Goal: Transaction & Acquisition: Book appointment/travel/reservation

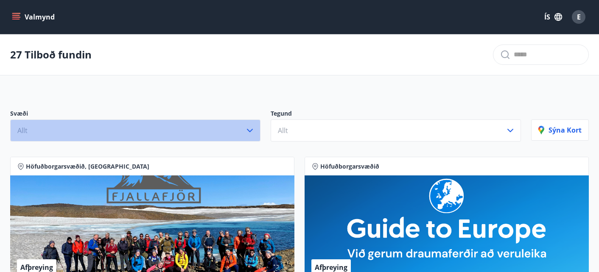
click at [235, 125] on button "Allt" at bounding box center [135, 131] width 250 height 22
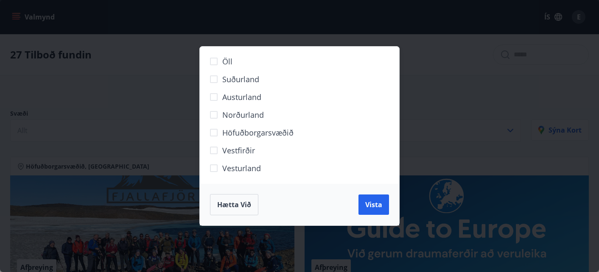
click at [257, 132] on span "Höfuðborgarsvæðið" at bounding box center [257, 132] width 71 height 11
click at [369, 207] on span "Vista" at bounding box center [373, 204] width 17 height 9
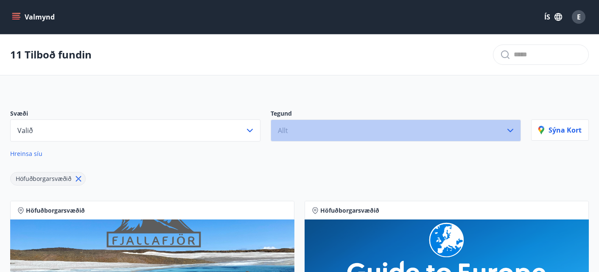
click at [291, 136] on button "Allt" at bounding box center [395, 131] width 250 height 22
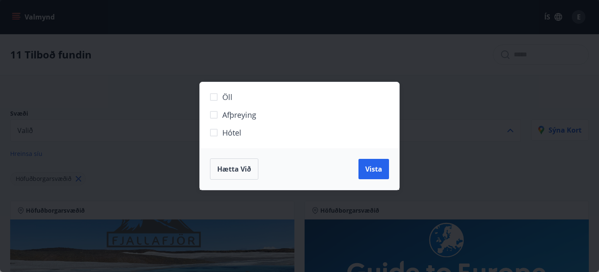
click at [278, 128] on label "Hótel" at bounding box center [294, 136] width 178 height 18
click at [370, 173] on span "Vista" at bounding box center [373, 168] width 17 height 9
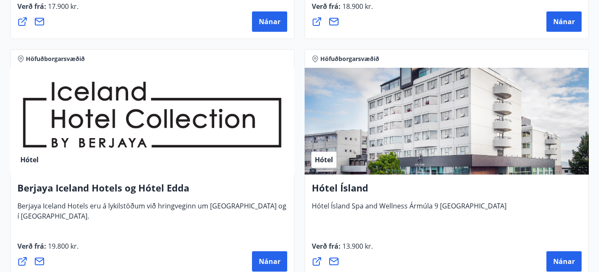
scroll to position [409, 0]
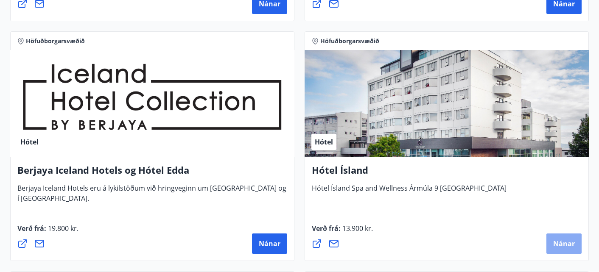
click at [555, 242] on span "Nánar" at bounding box center [564, 243] width 22 height 9
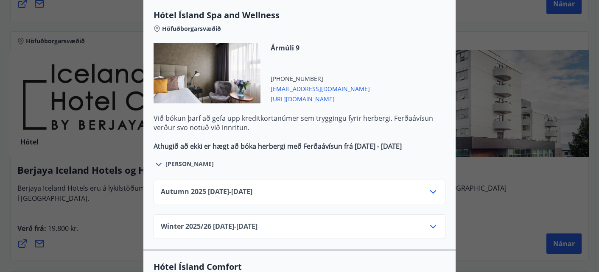
scroll to position [480, 0]
click at [431, 187] on icon at bounding box center [433, 192] width 10 height 10
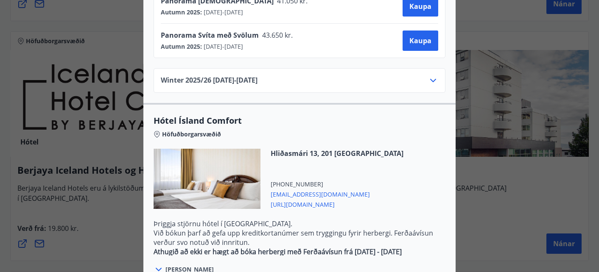
scroll to position [856, 0]
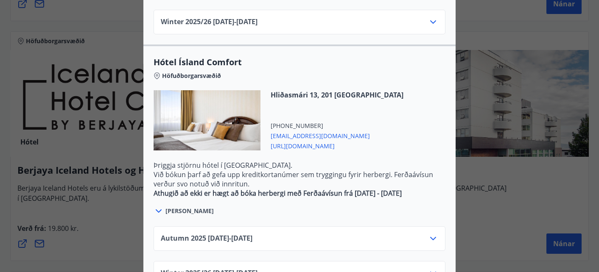
click at [373, 234] on div "Autumn [PHONE_NUMBER][DATE] - [DATE]" at bounding box center [299, 242] width 277 height 17
click at [435, 234] on icon at bounding box center [433, 239] width 10 height 10
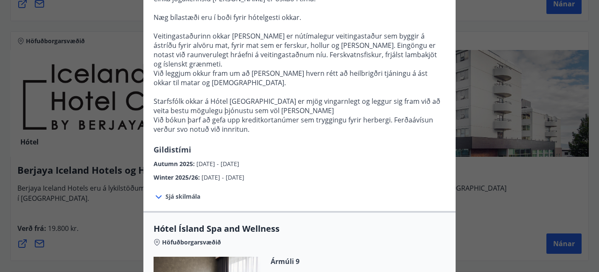
scroll to position [0, 0]
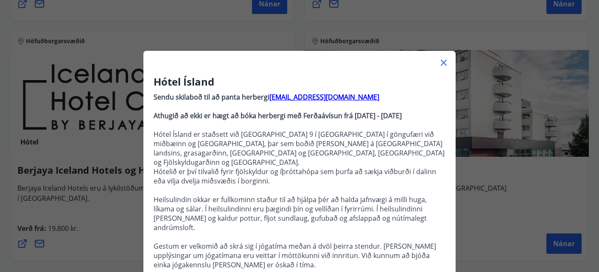
click at [443, 60] on icon at bounding box center [443, 63] width 10 height 10
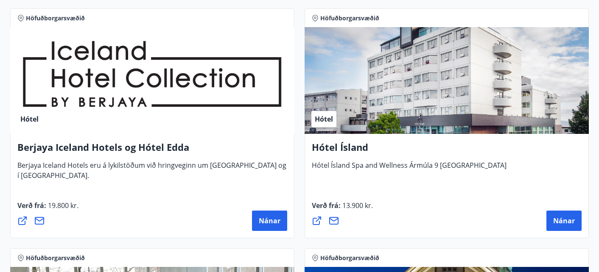
scroll to position [433, 0]
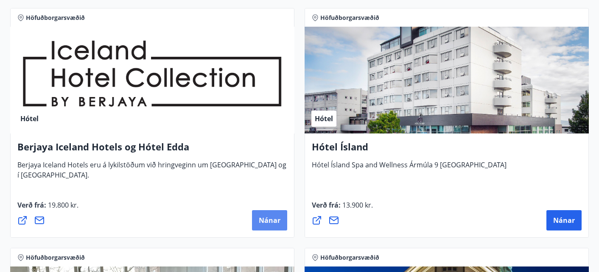
click at [271, 217] on button "Nánar" at bounding box center [269, 220] width 35 height 20
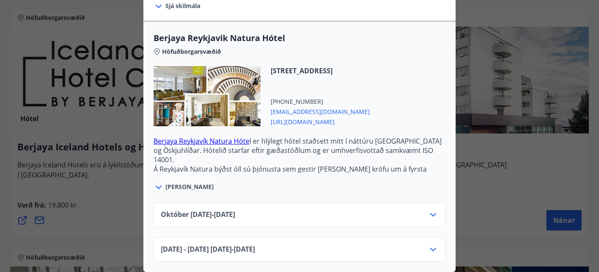
scroll to position [199, 0]
click at [278, 215] on div "[DATE]10.25 - [DATE]" at bounding box center [299, 218] width 277 height 17
click at [435, 216] on icon at bounding box center [433, 215] width 10 height 10
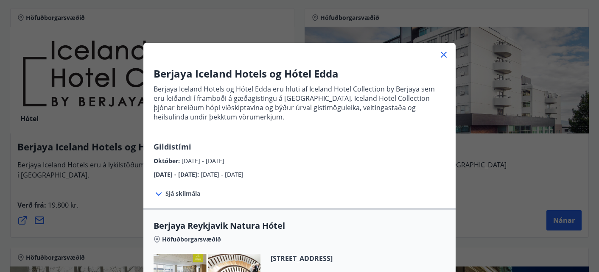
scroll to position [0, 0]
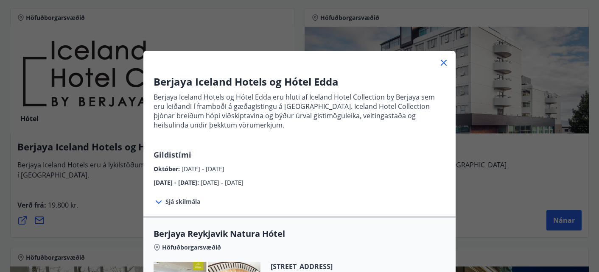
click at [441, 62] on icon at bounding box center [443, 63] width 6 height 6
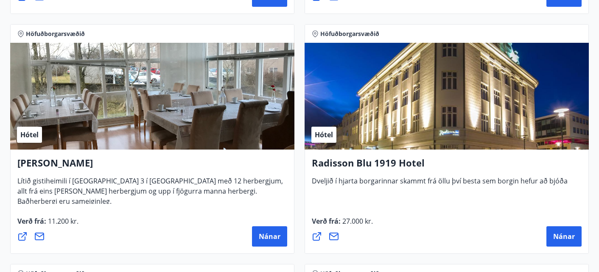
scroll to position [660, 0]
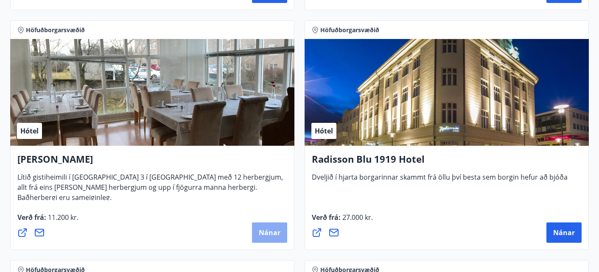
click at [273, 237] on span "Nánar" at bounding box center [270, 232] width 22 height 9
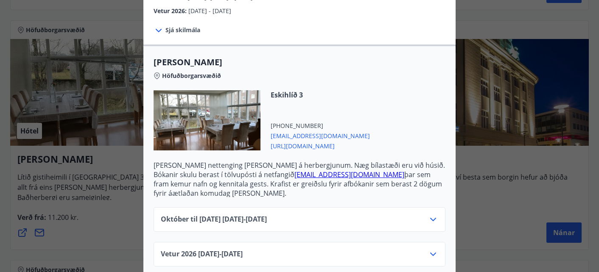
scroll to position [180, 0]
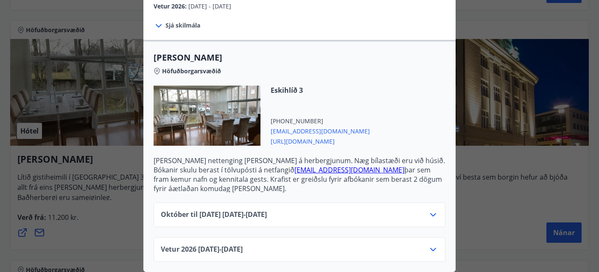
click at [430, 209] on div "Október til [DATE][PHONE_NUMBER][DATE] - [DATE]" at bounding box center [299, 215] width 292 height 25
click at [433, 216] on icon at bounding box center [433, 214] width 6 height 3
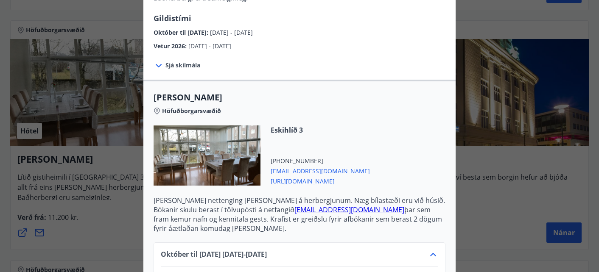
scroll to position [105, 0]
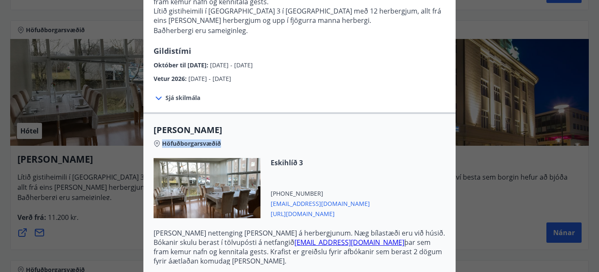
drag, startPoint x: 242, startPoint y: 145, endPoint x: 207, endPoint y: 130, distance: 38.4
click at [207, 130] on div "Alba gistiheimili Höfuðborgarsvæðið" at bounding box center [299, 141] width 292 height 34
click at [207, 128] on span "[PERSON_NAME]" at bounding box center [299, 130] width 292 height 12
drag, startPoint x: 229, startPoint y: 129, endPoint x: 145, endPoint y: 136, distance: 84.6
click at [145, 136] on div "Alba gistiheimili Höfuðborgarsvæðið Eskihlíð 3 [PHONE_NUMBER] [EMAIL_ADDRESS][D…" at bounding box center [299, 194] width 312 height 141
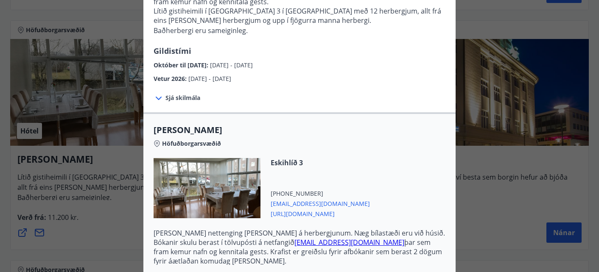
copy span "[PERSON_NAME]"
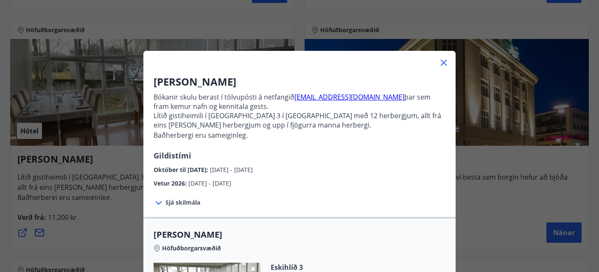
click at [443, 61] on icon at bounding box center [443, 63] width 10 height 10
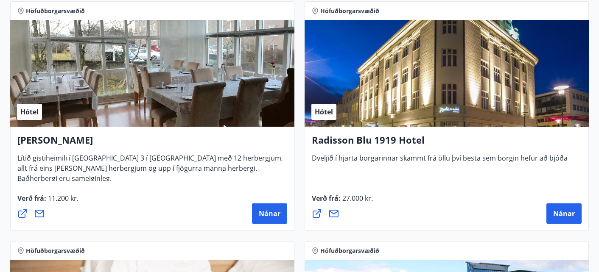
scroll to position [690, 0]
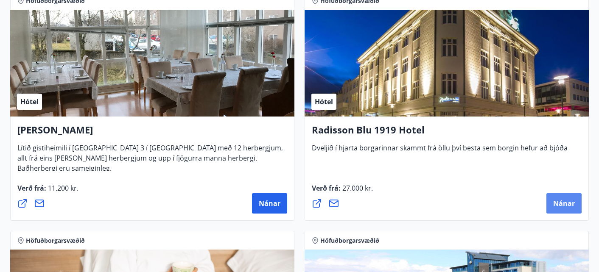
click at [553, 208] on span "Nánar" at bounding box center [564, 203] width 22 height 9
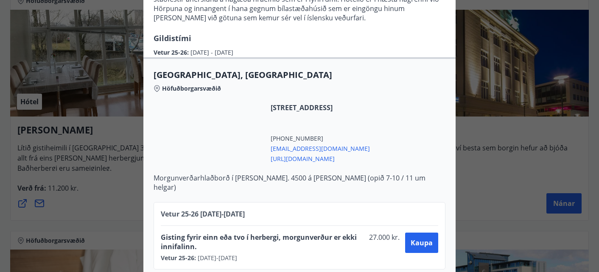
scroll to position [0, 0]
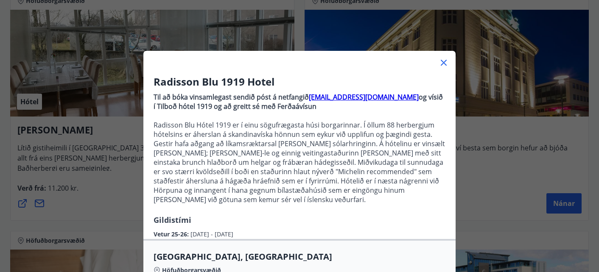
click at [440, 66] on icon at bounding box center [443, 63] width 6 height 6
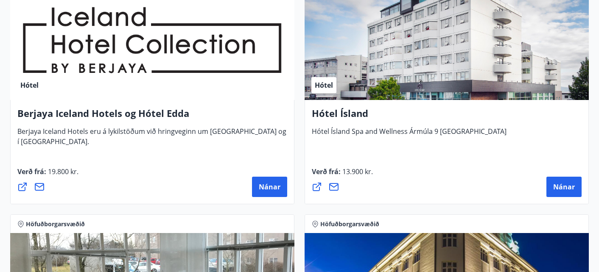
scroll to position [466, 0]
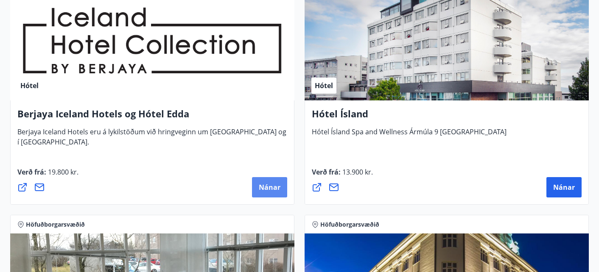
click at [271, 196] on button "Nánar" at bounding box center [269, 187] width 35 height 20
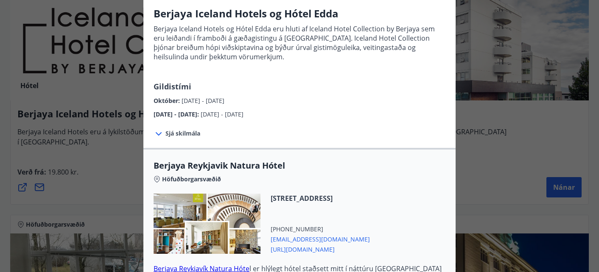
scroll to position [199, 0]
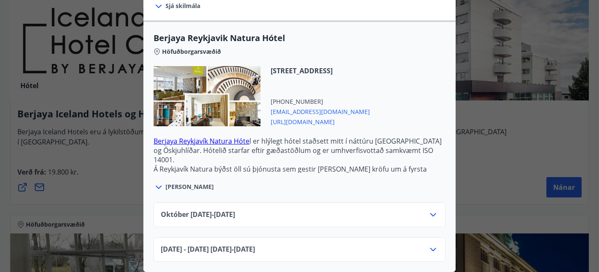
click at [272, 214] on div "[DATE]10.25 - [DATE]" at bounding box center [299, 218] width 277 height 17
click at [437, 214] on icon at bounding box center [433, 215] width 10 height 10
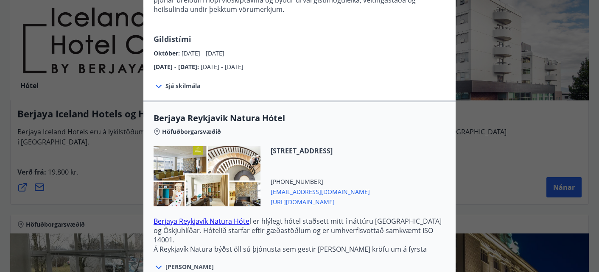
scroll to position [0, 0]
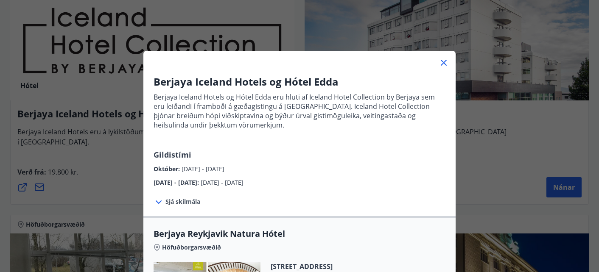
click at [443, 63] on icon at bounding box center [443, 62] width 1 height 1
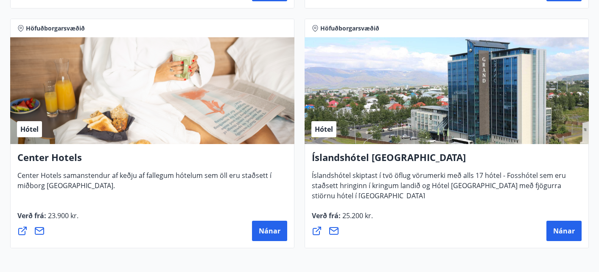
scroll to position [927, 0]
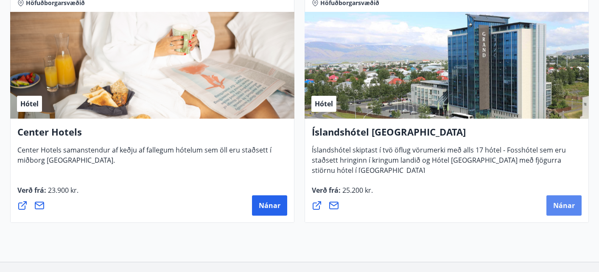
click at [555, 205] on span "Nánar" at bounding box center [564, 205] width 22 height 9
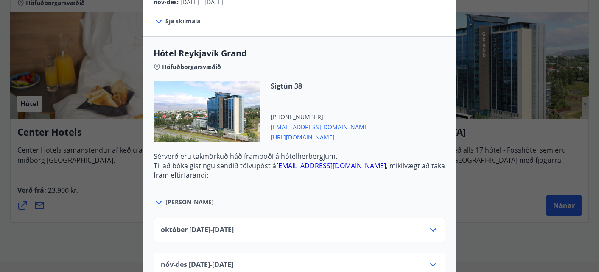
scroll to position [312, 0]
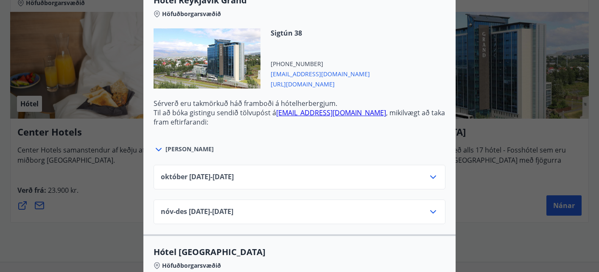
click at [315, 172] on div "[DATE]10.25 - [DATE]" at bounding box center [299, 180] width 277 height 17
click at [431, 173] on icon at bounding box center [433, 177] width 10 height 10
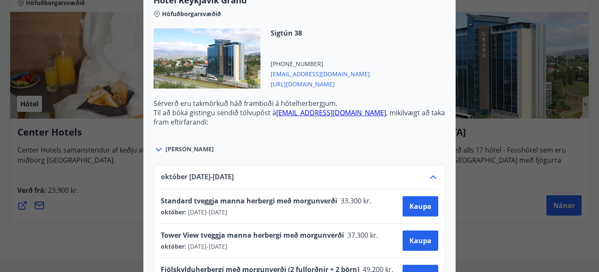
scroll to position [0, 0]
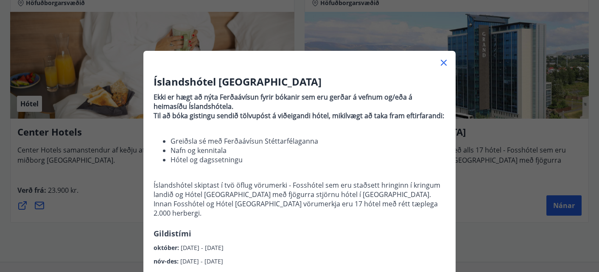
click at [442, 64] on icon at bounding box center [443, 63] width 6 height 6
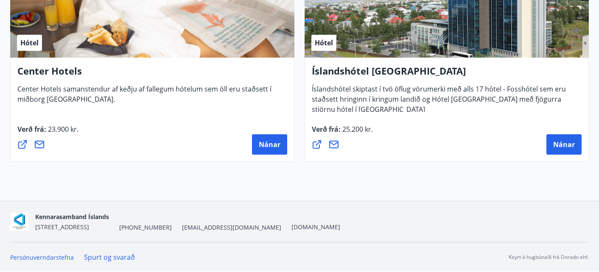
scroll to position [992, 0]
click at [270, 140] on span "Nánar" at bounding box center [270, 144] width 22 height 9
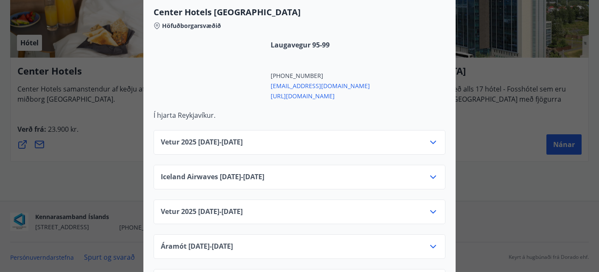
scroll to position [309, 0]
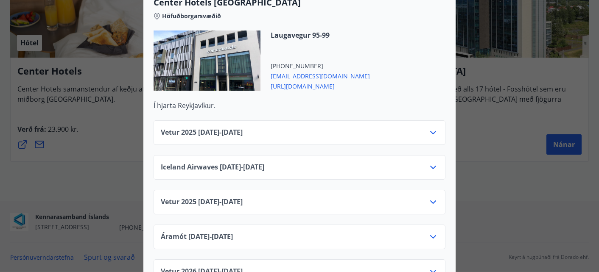
click at [294, 130] on div "Vetur [PHONE_NUMBER][DATE] - [DATE]" at bounding box center [299, 136] width 277 height 17
click at [438, 130] on icon at bounding box center [433, 133] width 10 height 10
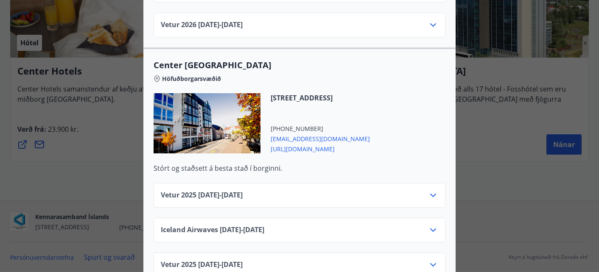
scroll to position [607, 0]
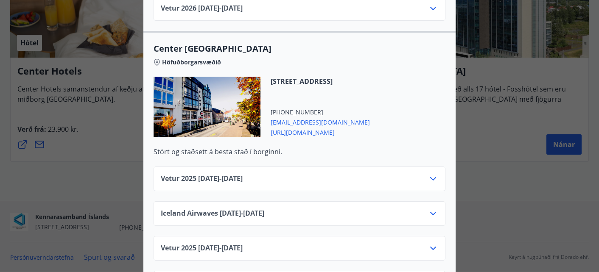
click at [436, 174] on icon at bounding box center [433, 179] width 10 height 10
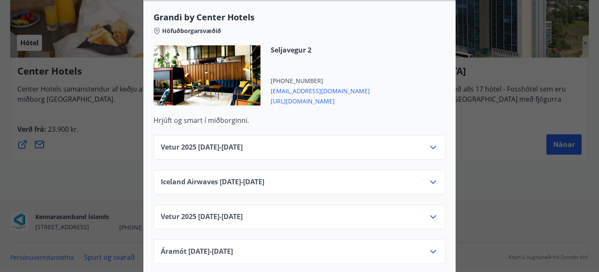
scroll to position [983, 0]
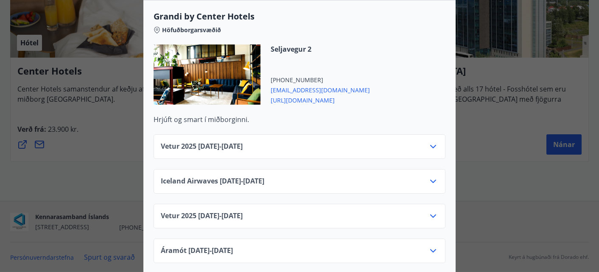
click at [437, 144] on icon at bounding box center [433, 147] width 10 height 10
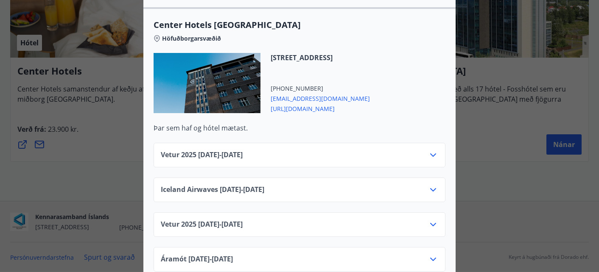
scroll to position [1321, 0]
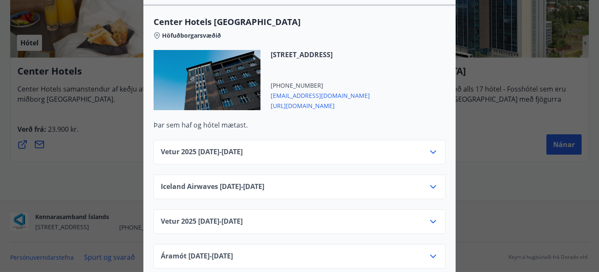
click at [434, 148] on icon at bounding box center [433, 152] width 10 height 10
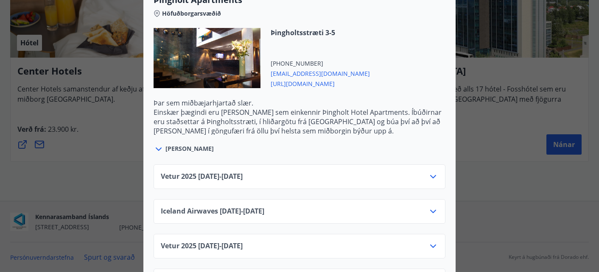
scroll to position [1689, 0]
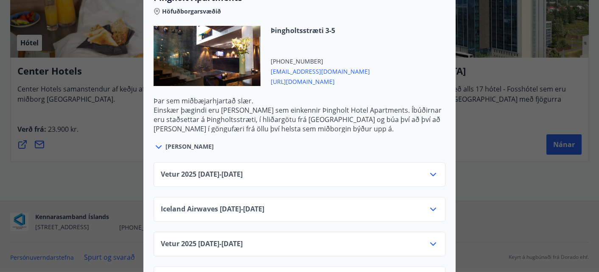
click at [429, 170] on icon at bounding box center [433, 175] width 10 height 10
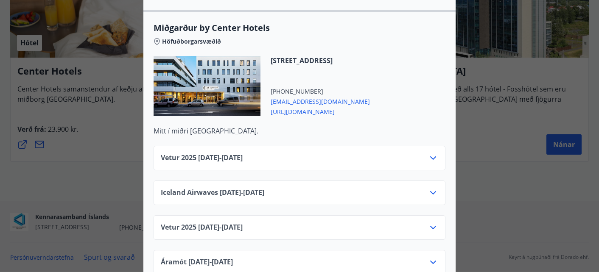
scroll to position [2055, 0]
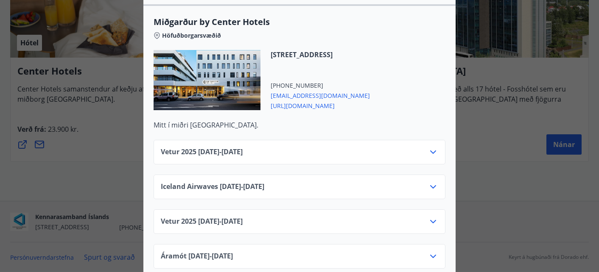
click at [433, 149] on icon at bounding box center [433, 152] width 10 height 10
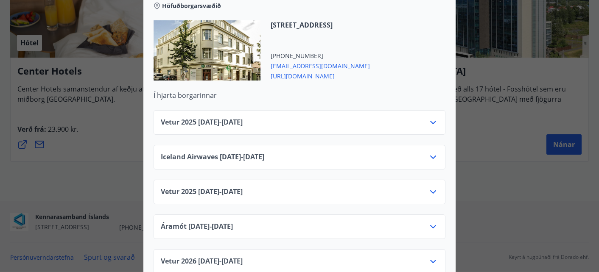
scroll to position [2430, 0]
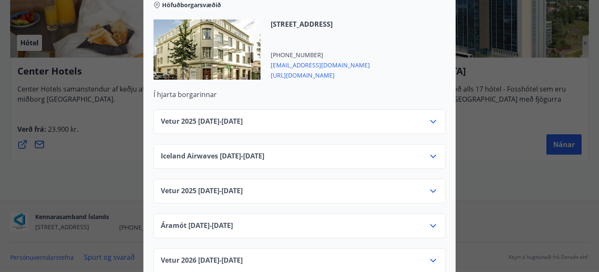
click at [432, 117] on icon at bounding box center [433, 122] width 10 height 10
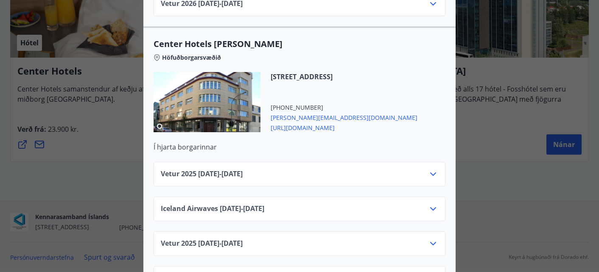
scroll to position [2730, 0]
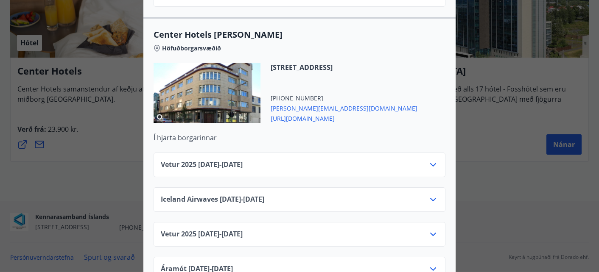
click at [433, 160] on icon at bounding box center [433, 165] width 10 height 10
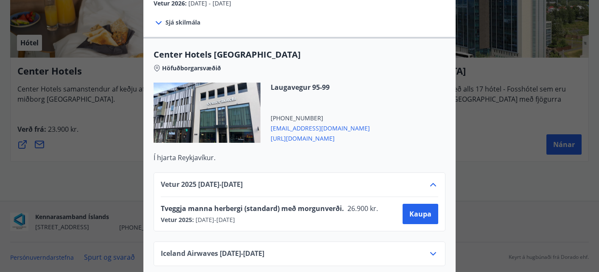
scroll to position [0, 0]
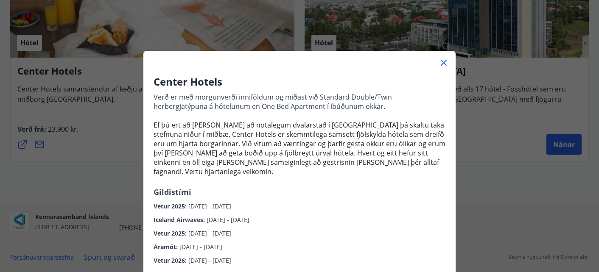
click at [440, 63] on icon at bounding box center [443, 63] width 10 height 10
